Goal: Task Accomplishment & Management: Use online tool/utility

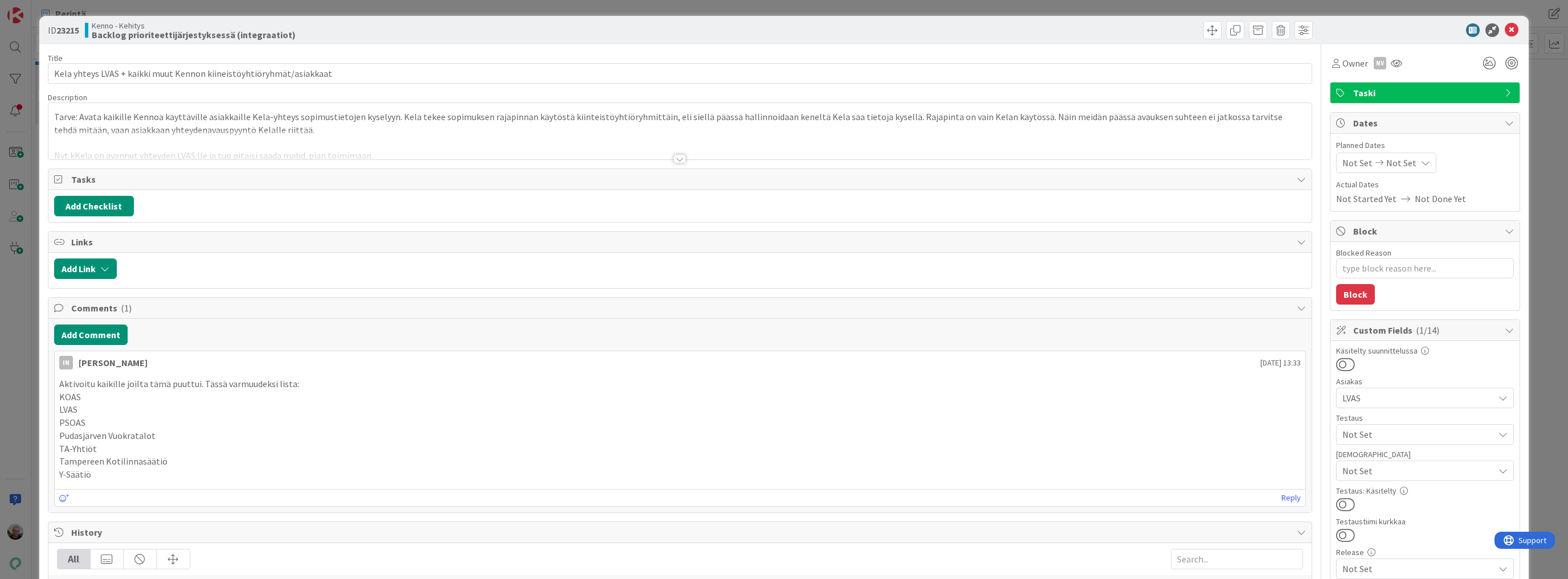
type textarea "x"
click at [568, 131] on div at bounding box center [680, 145] width 1264 height 29
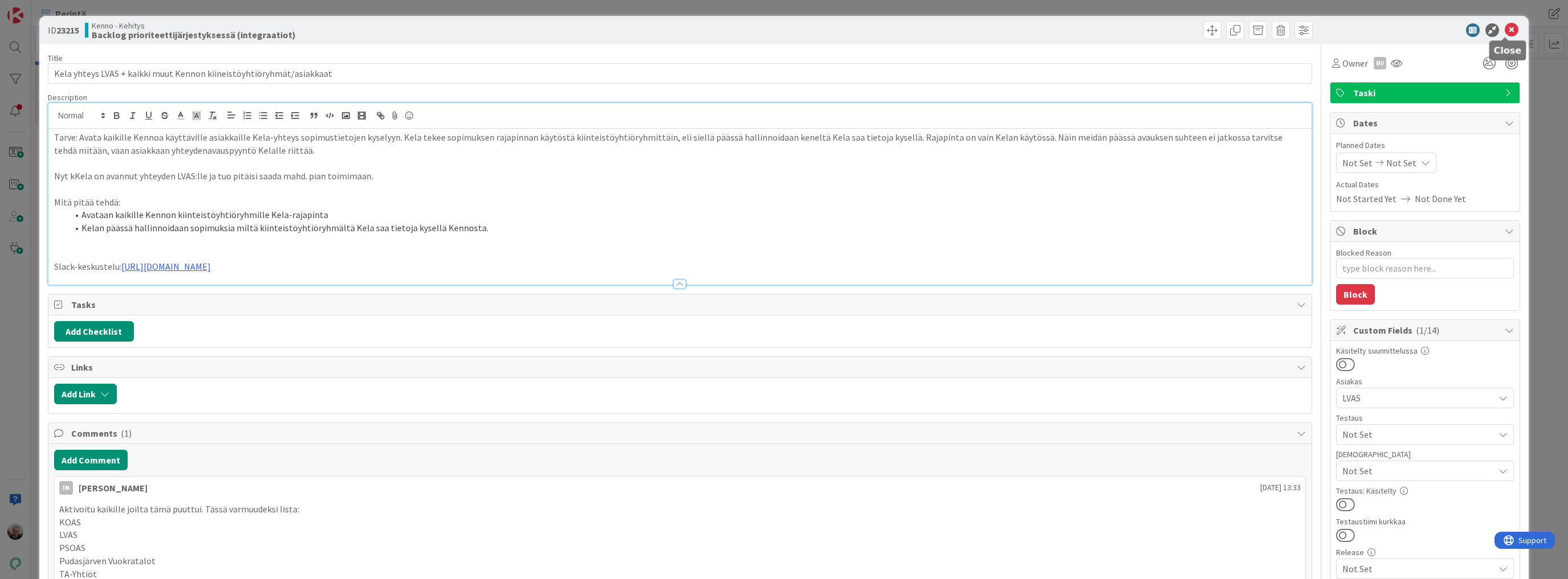
click at [1505, 31] on icon at bounding box center [1512, 30] width 13 height 13
